Goal: Task Accomplishment & Management: Complete application form

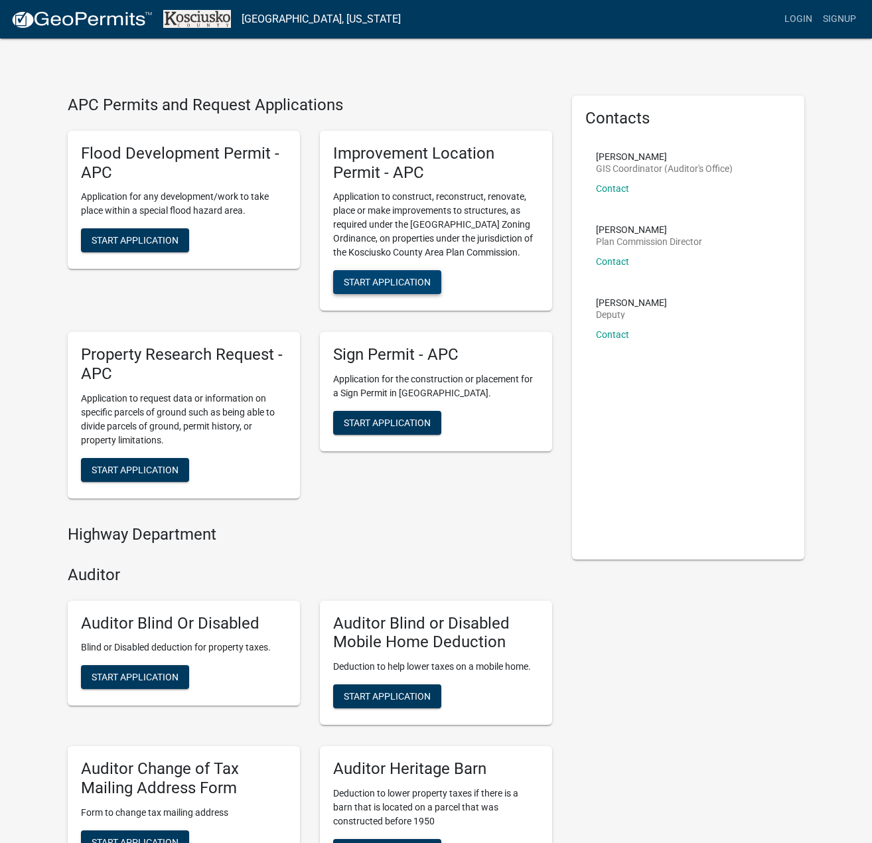
click at [398, 285] on span "Start Application" at bounding box center [387, 282] width 87 height 11
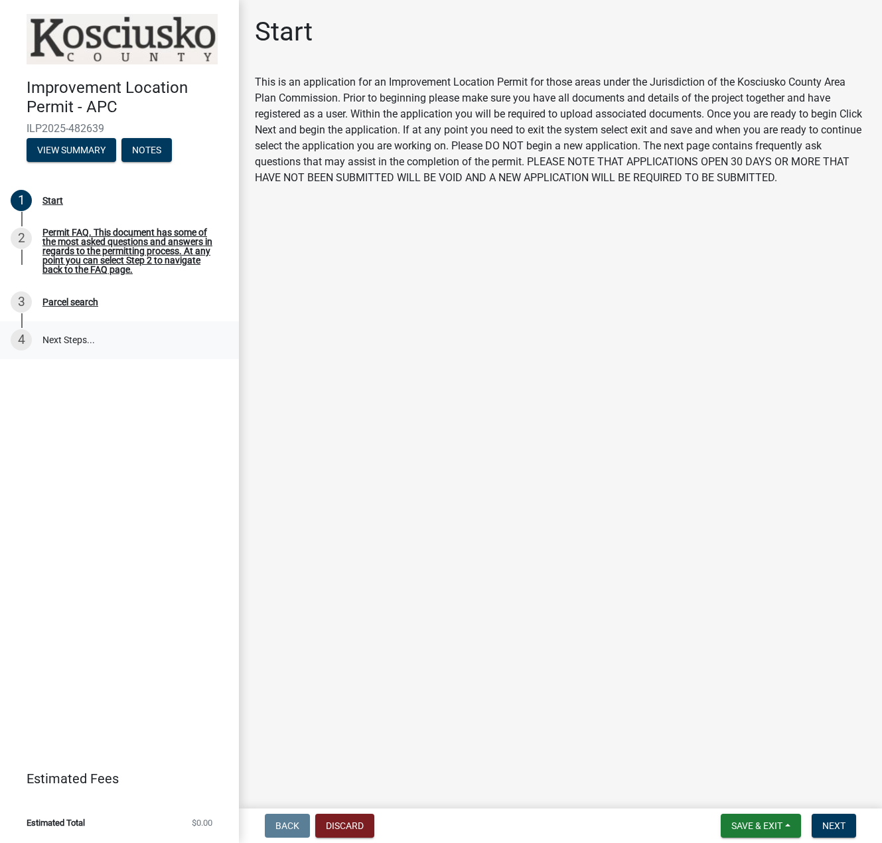
click at [54, 340] on link "4 Next Steps..." at bounding box center [119, 340] width 239 height 39
click at [77, 149] on button "View Summary" at bounding box center [72, 150] width 90 height 24
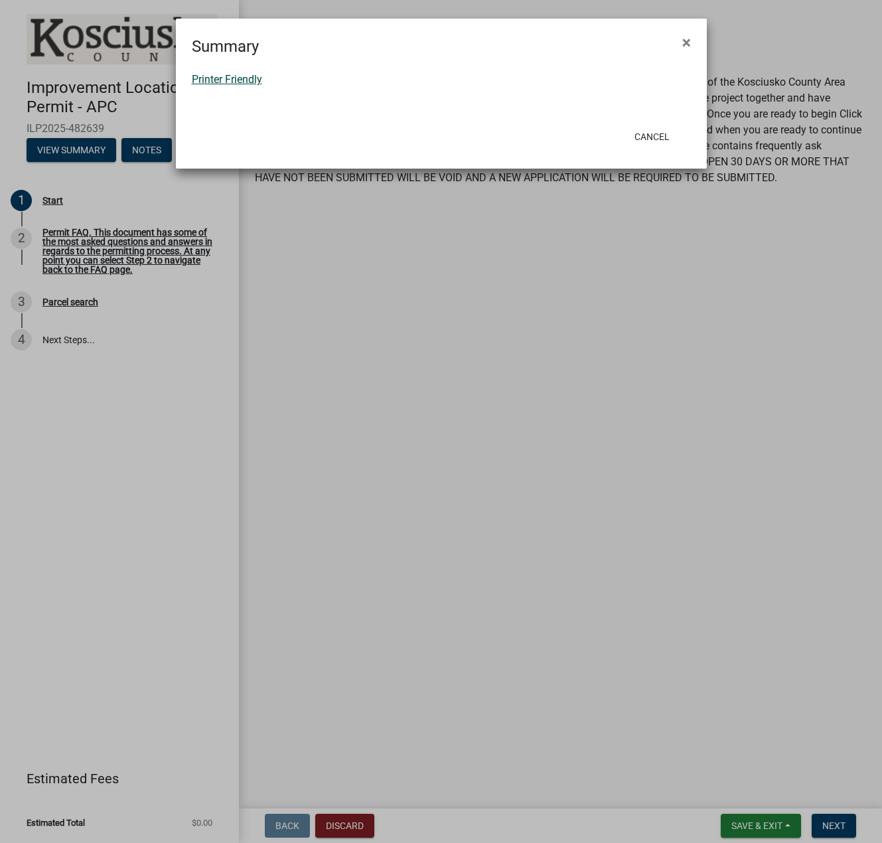
click at [224, 78] on link "Printer Friendly" at bounding box center [227, 79] width 70 height 13
click at [687, 41] on span "×" at bounding box center [687, 42] width 9 height 19
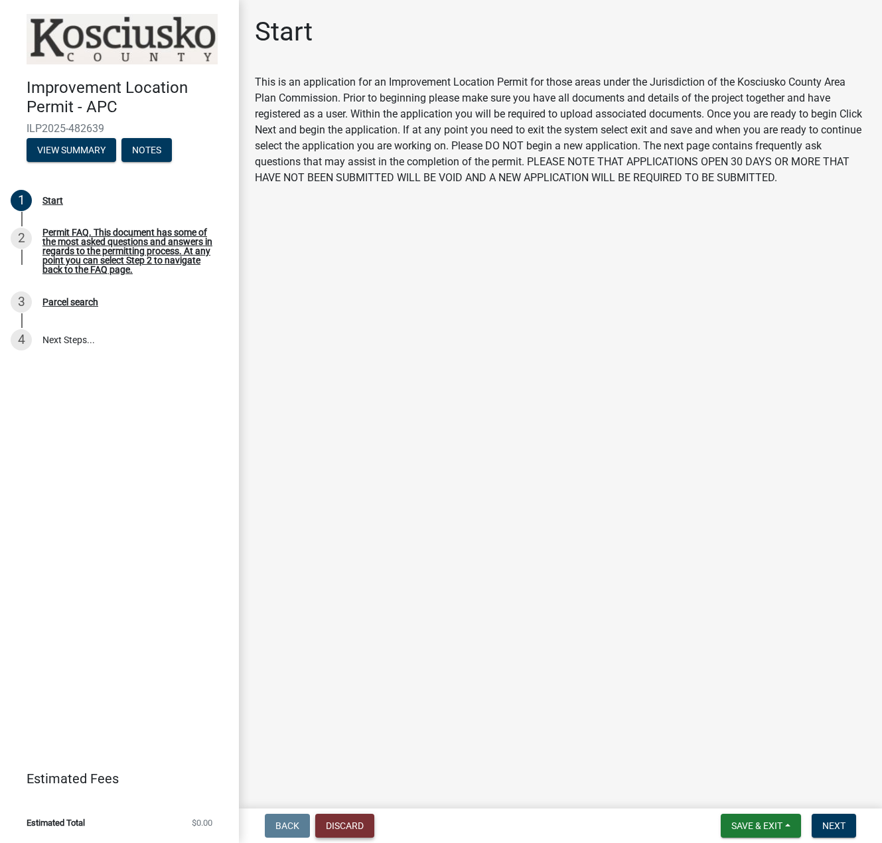
click at [341, 829] on button "Discard" at bounding box center [344, 826] width 59 height 24
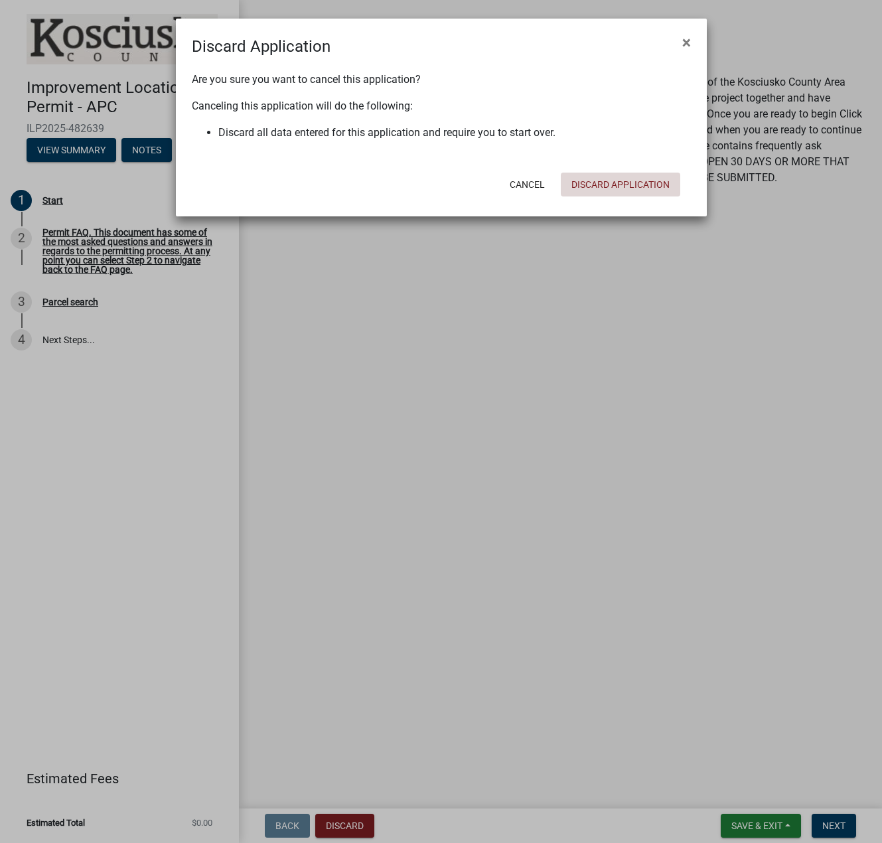
click at [650, 183] on button "Discard Application" at bounding box center [621, 185] width 120 height 24
